Goal: Navigation & Orientation: Find specific page/section

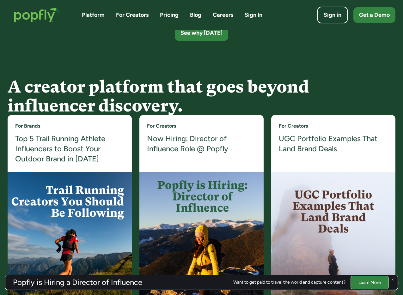
scroll to position [1154, 0]
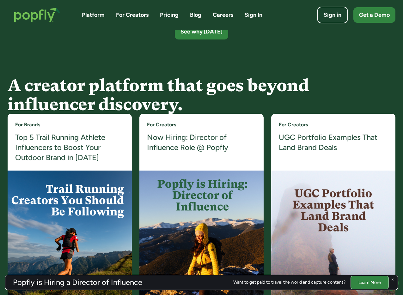
click at [392, 279] on img at bounding box center [392, 279] width 3 height 3
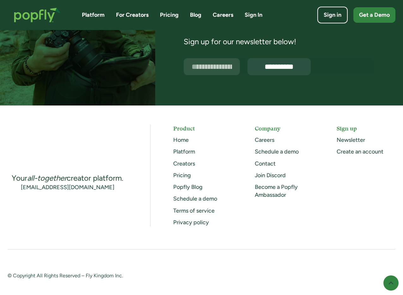
scroll to position [1603, 0]
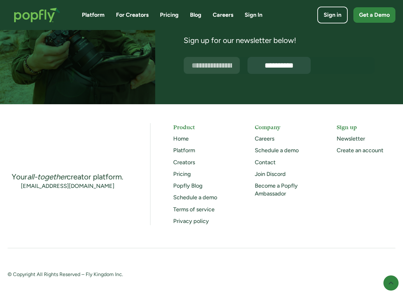
click at [104, 16] on link "Platform" at bounding box center [93, 15] width 23 height 8
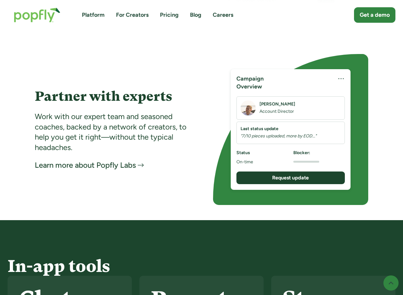
scroll to position [1206, 0]
